Goal: Information Seeking & Learning: Understand process/instructions

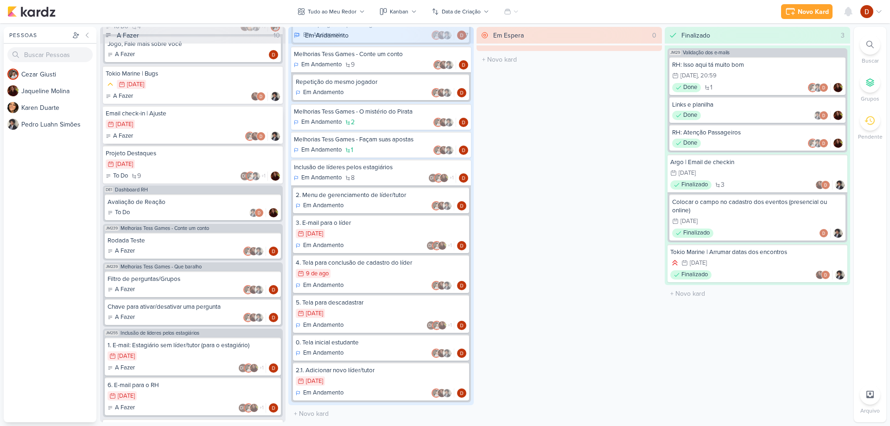
scroll to position [388, 0]
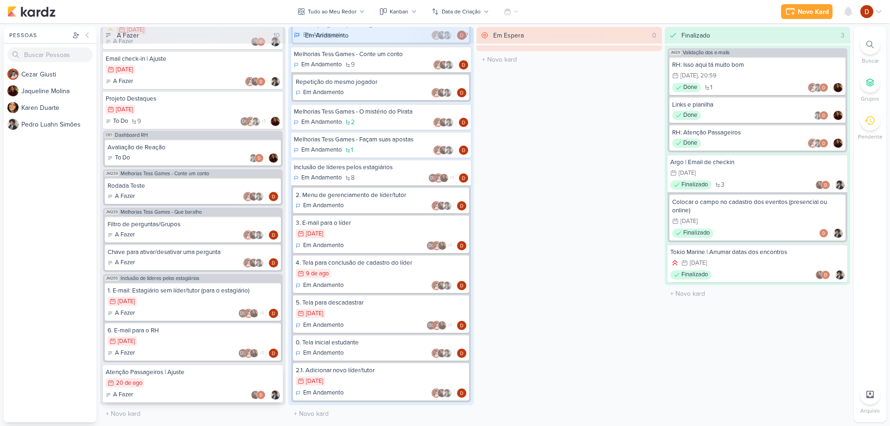
click at [165, 390] on div "Atenção Passageiros | Ajuste 20/8 [DATE] A Fazer" at bounding box center [193, 383] width 180 height 38
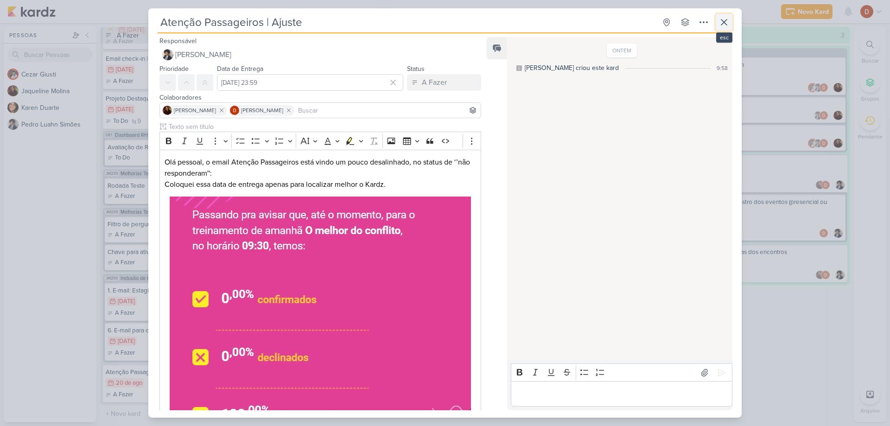
click at [728, 22] on icon at bounding box center [724, 22] width 11 height 11
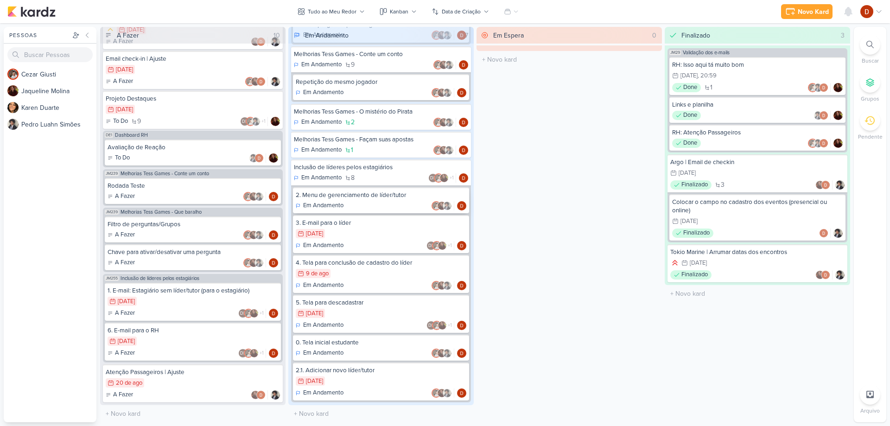
click at [366, 195] on div "2. Menu de gerenciamento de líder/tutor" at bounding box center [381, 195] width 171 height 8
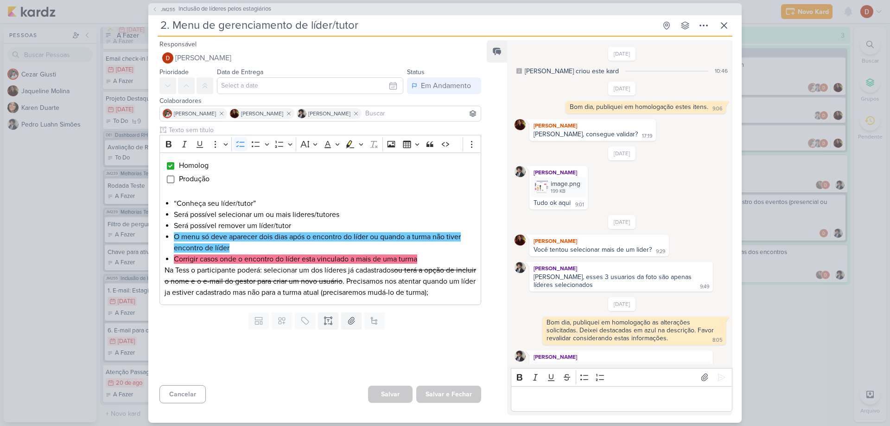
scroll to position [268, 0]
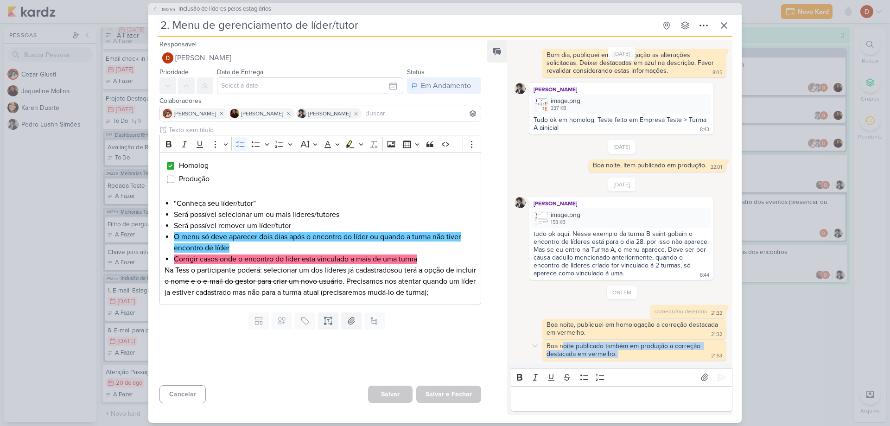
drag, startPoint x: 564, startPoint y: 350, endPoint x: 659, endPoint y: 351, distance: 95.1
click at [659, 351] on div "Boa noite publicado também em produção a correção destacada em vermelho. 21:53" at bounding box center [634, 350] width 180 height 17
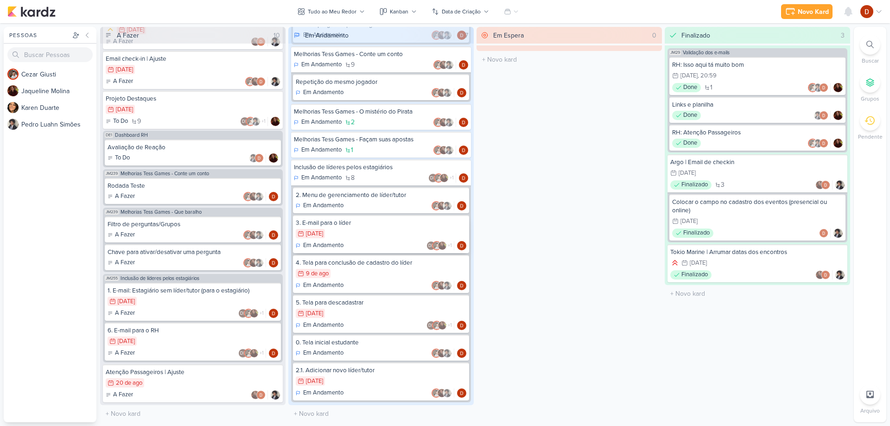
click at [396, 221] on div "3. E-mail para o líder" at bounding box center [381, 223] width 171 height 8
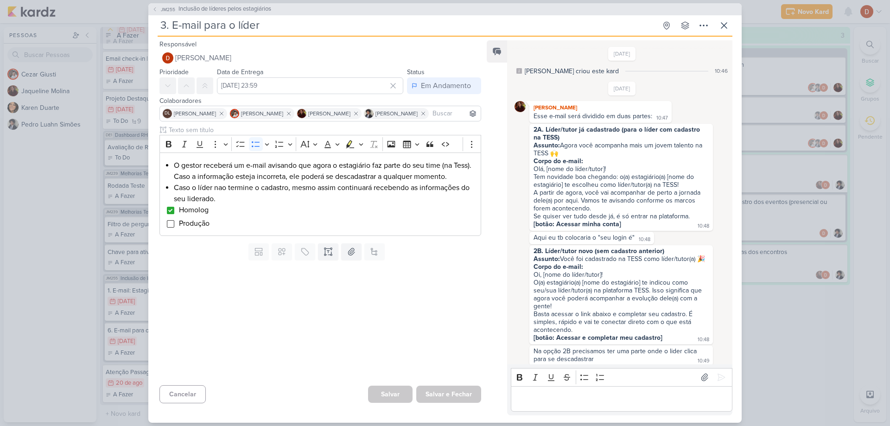
scroll to position [480, 0]
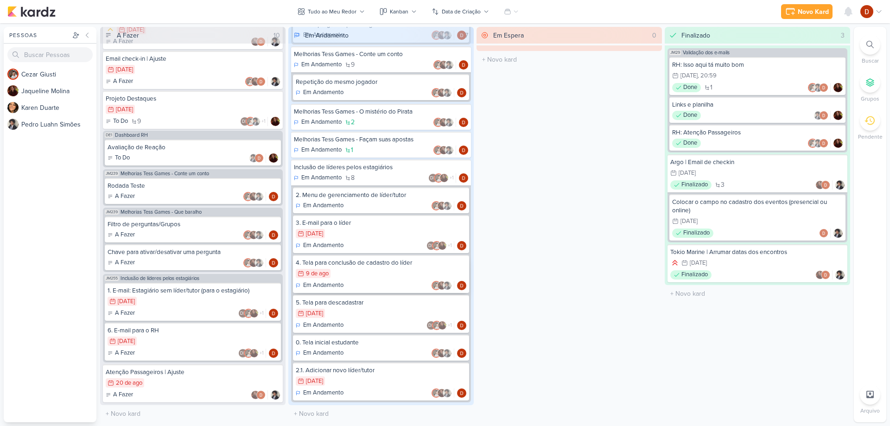
click at [353, 267] on div "4. Tela para conclusão de cadastro do líder" at bounding box center [381, 263] width 171 height 8
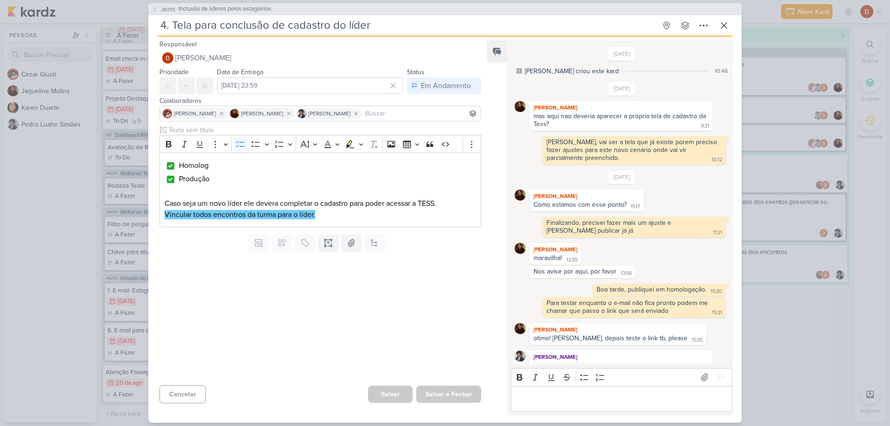
scroll to position [402, 0]
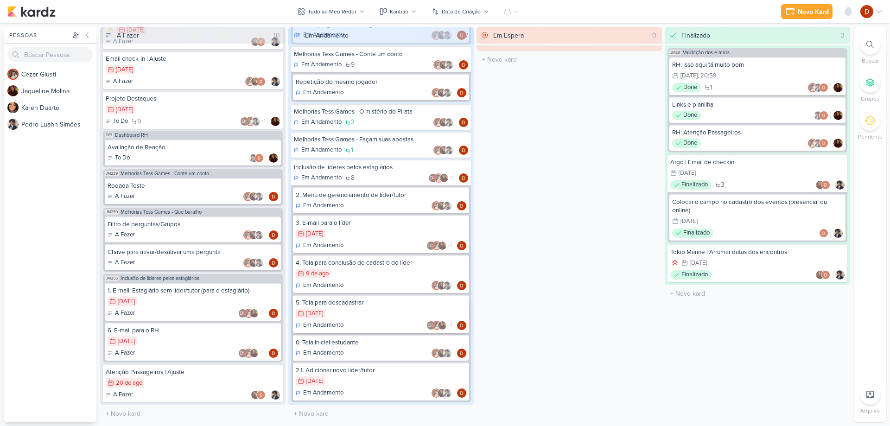
click at [341, 315] on div "1/8 [DATE]" at bounding box center [381, 314] width 171 height 10
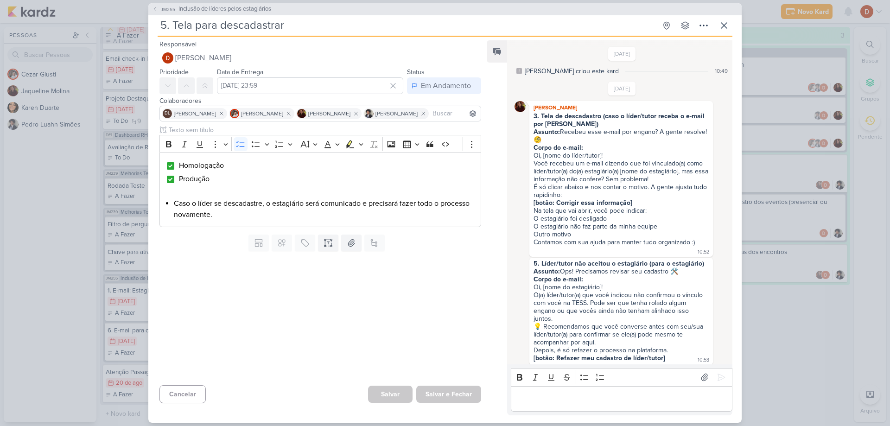
scroll to position [606, 0]
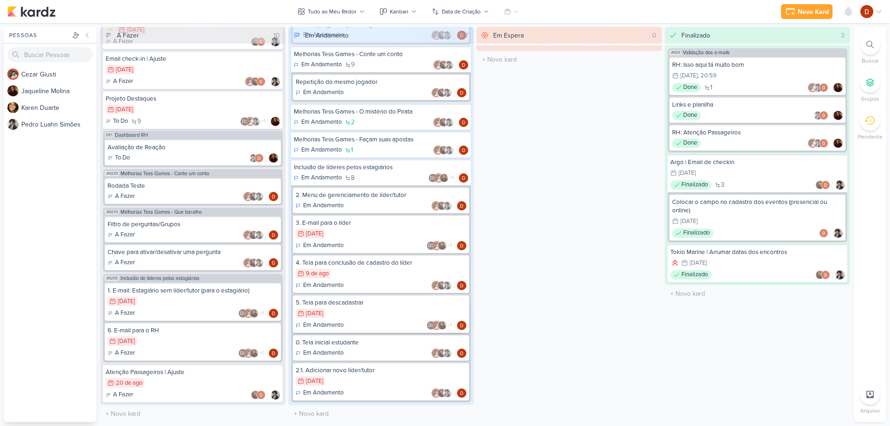
click at [368, 319] on div "5. Tela para descadastrar 1/8 [DATE] Em Andamento DL +1" at bounding box center [381, 314] width 176 height 38
click at [350, 341] on div "0. Tela inicial estudante" at bounding box center [381, 343] width 171 height 8
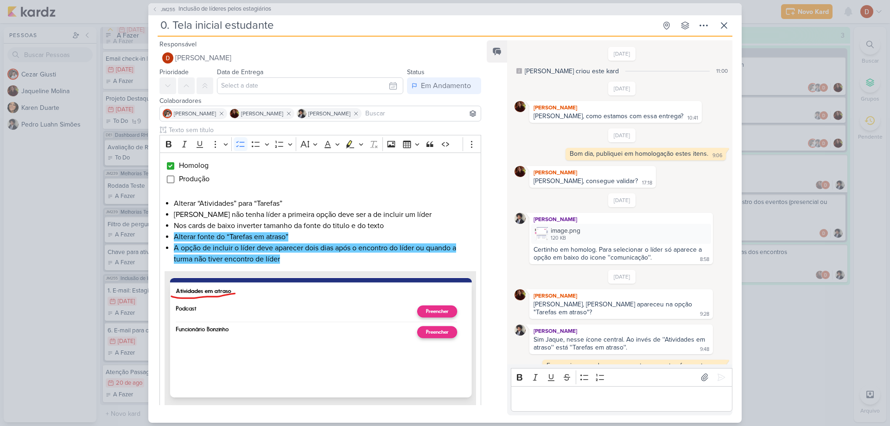
scroll to position [288, 0]
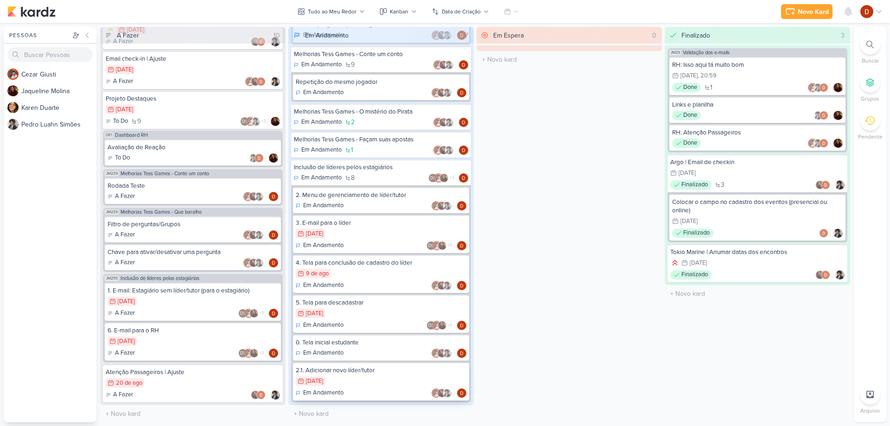
click at [358, 384] on div "7/8 [DATE]" at bounding box center [381, 382] width 171 height 10
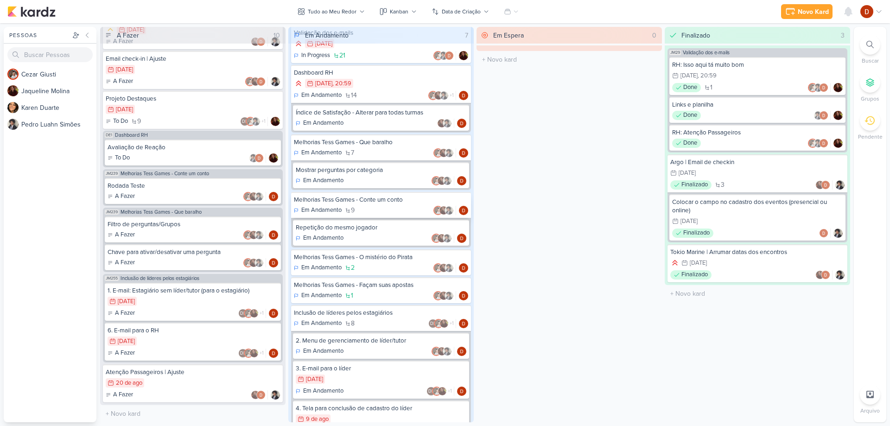
scroll to position [0, 0]
